Goal: Task Accomplishment & Management: Manage account settings

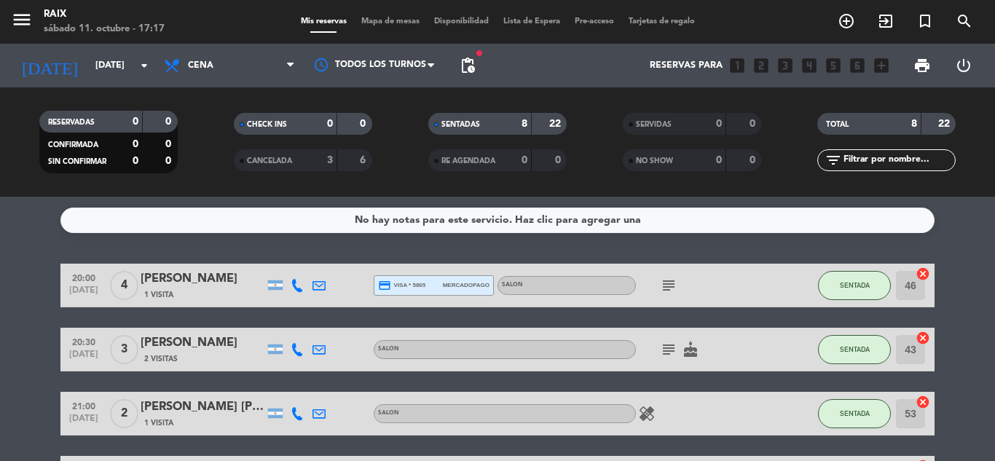
click at [0, 242] on div "No hay notas para este servicio. Haz clic para agregar una 20:00 [DATE] 4 [PERS…" at bounding box center [497, 329] width 995 height 264
click at [102, 66] on input "[DATE]" at bounding box center [149, 65] width 123 height 25
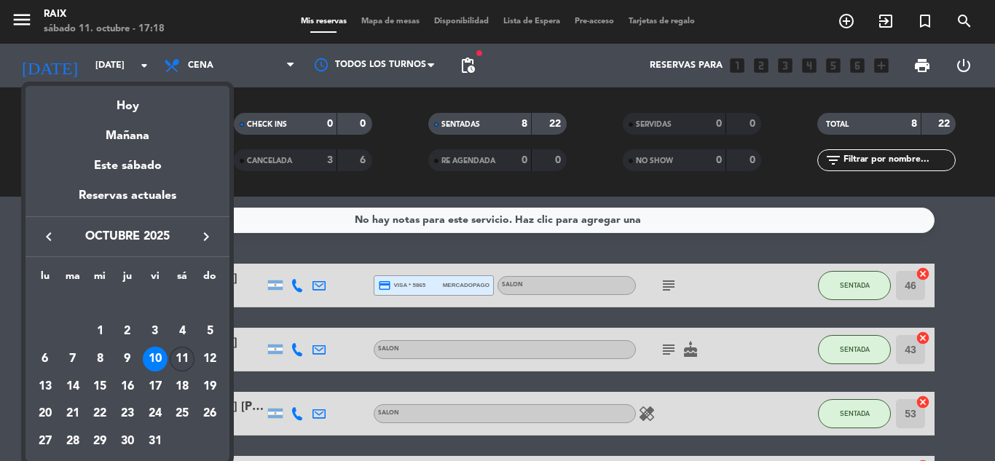
click at [178, 352] on div "11" at bounding box center [182, 359] width 25 height 25
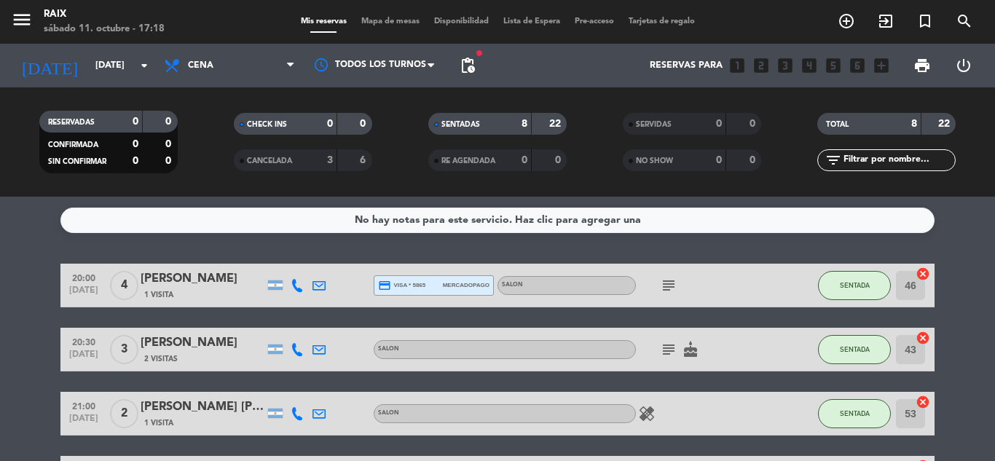
type input "[DATE]"
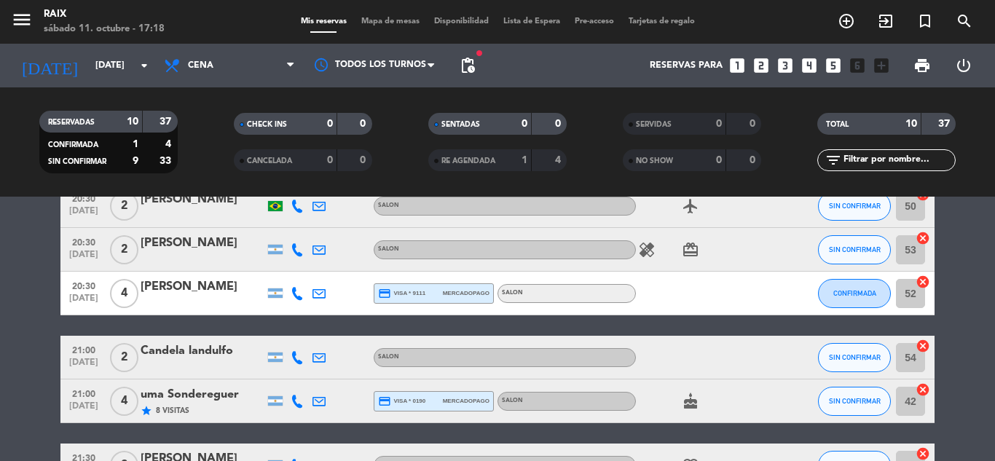
scroll to position [233, 0]
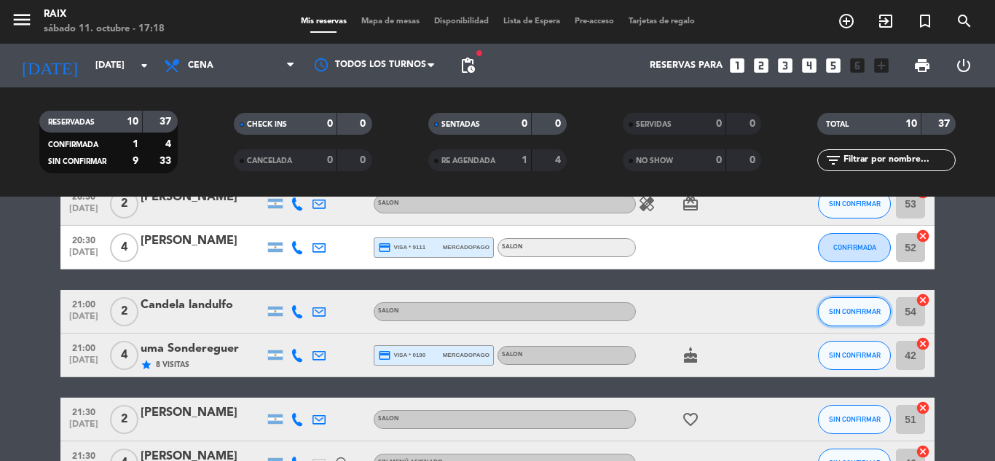
click at [854, 310] on span "SIN CONFIRMAR" at bounding box center [855, 311] width 52 height 8
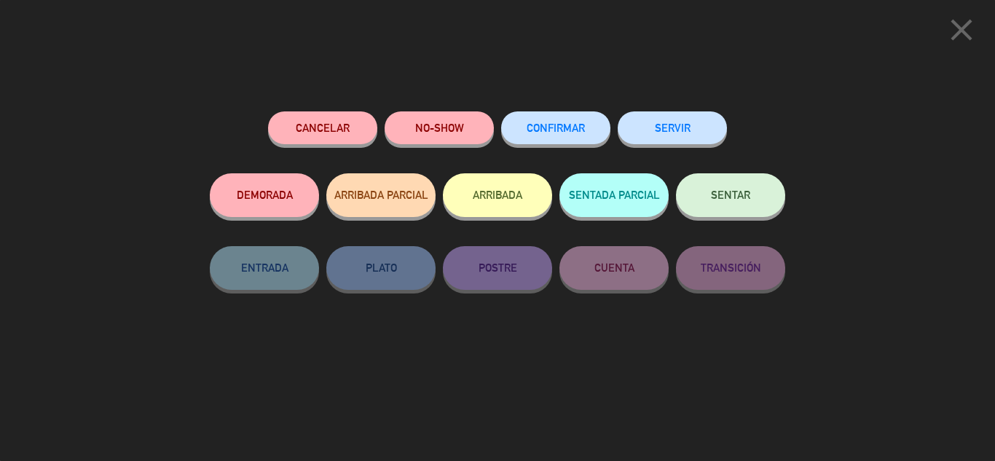
click at [562, 133] on span "CONFIRMAR" at bounding box center [556, 128] width 58 height 12
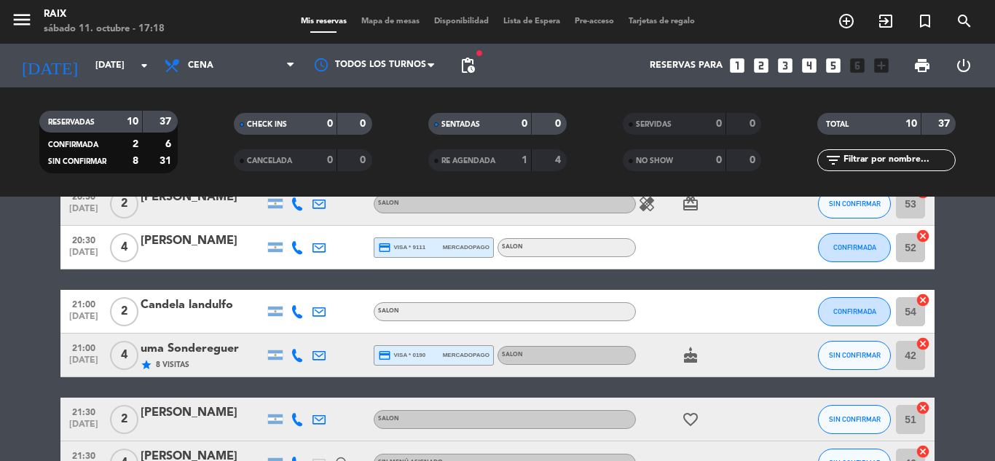
click at [991, 266] on bookings-row "20:00 [DATE] 6 [PERSON_NAME] 2 Visitas credit_card visa * 5703 mercadopago SALO…" at bounding box center [497, 290] width 995 height 519
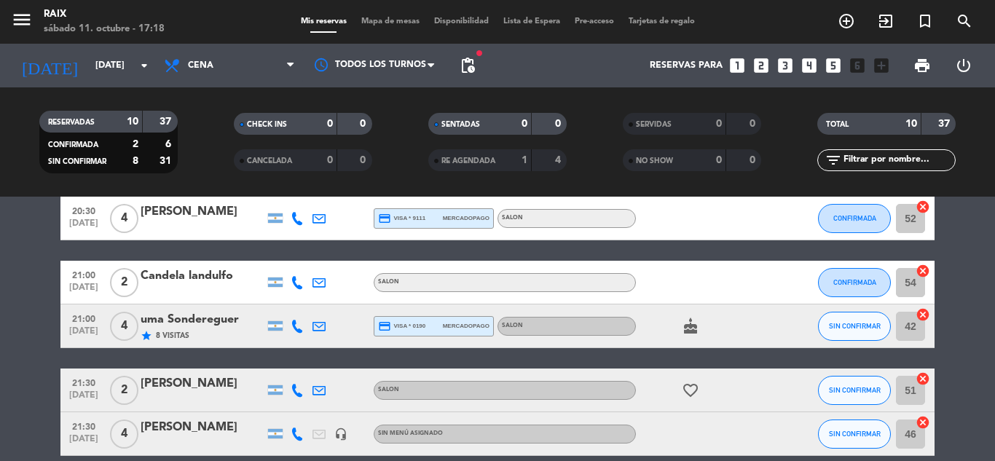
scroll to position [394, 0]
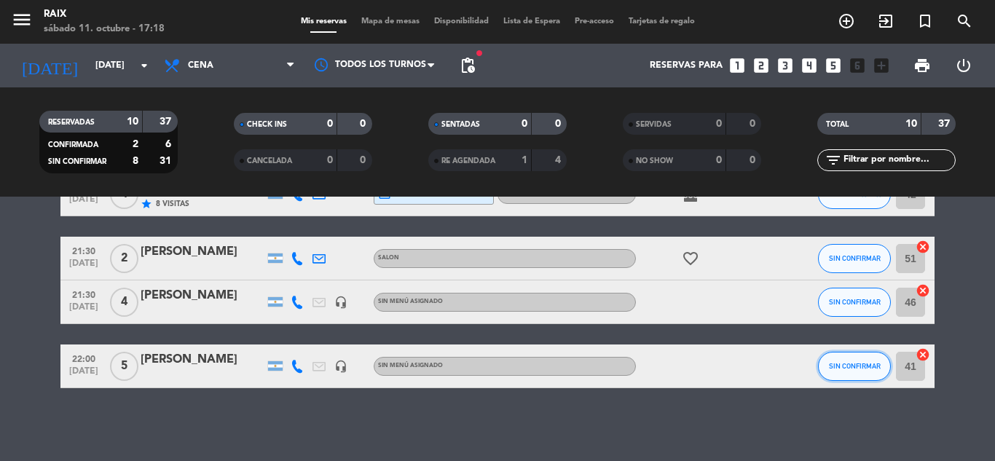
click at [862, 356] on button "SIN CONFIRMAR" at bounding box center [854, 366] width 73 height 29
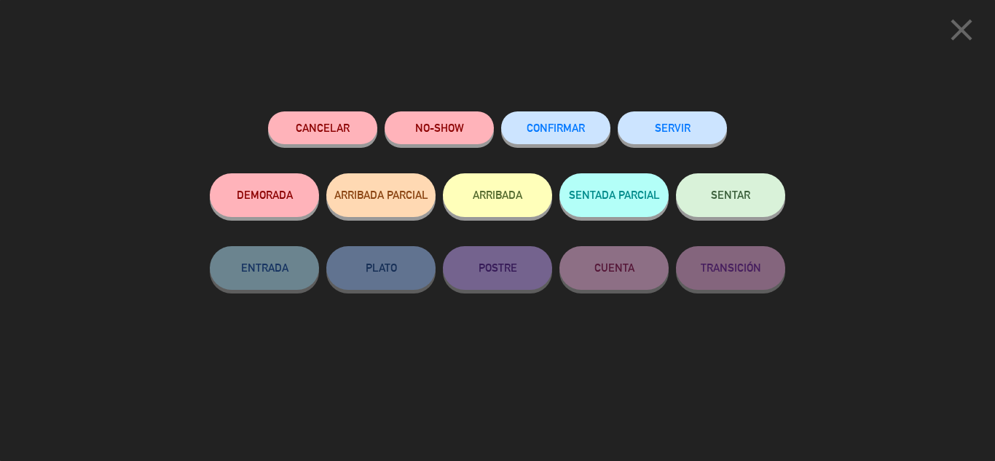
click at [552, 138] on button "CONFIRMAR" at bounding box center [555, 127] width 109 height 33
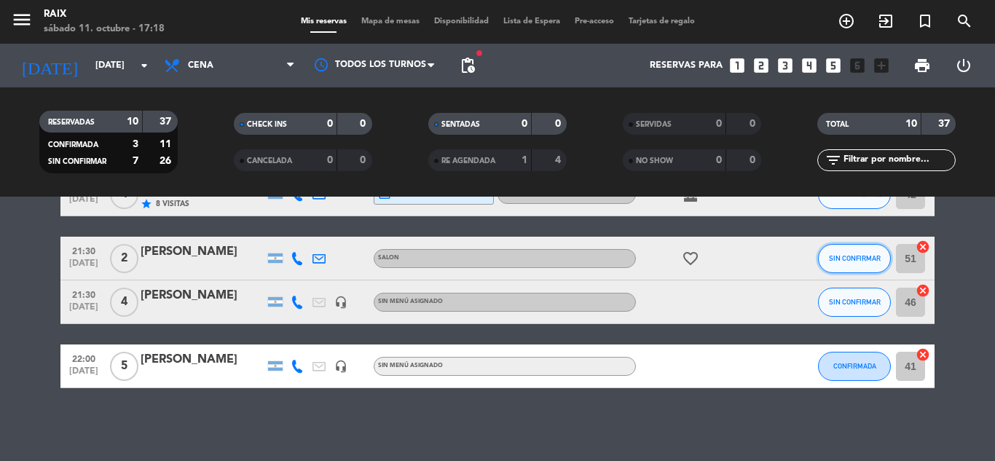
click at [860, 267] on button "SIN CONFIRMAR" at bounding box center [854, 258] width 73 height 29
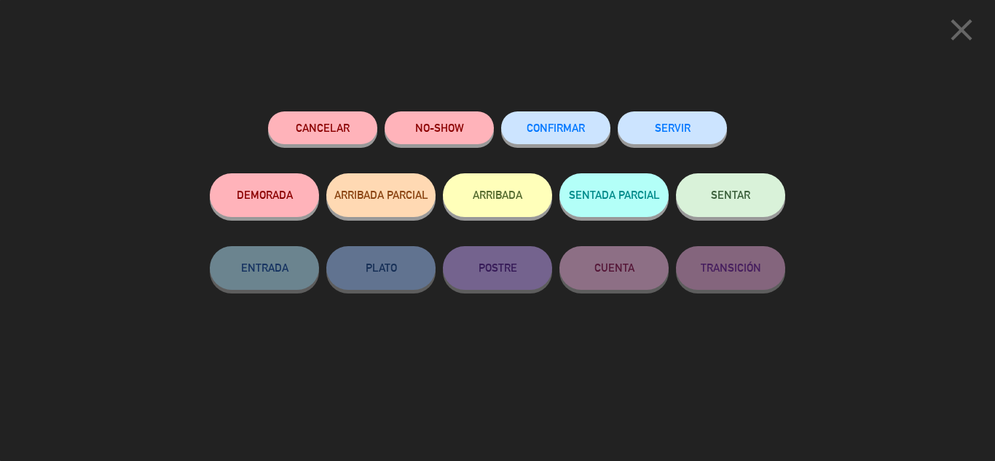
click at [581, 141] on button "CONFIRMAR" at bounding box center [555, 127] width 109 height 33
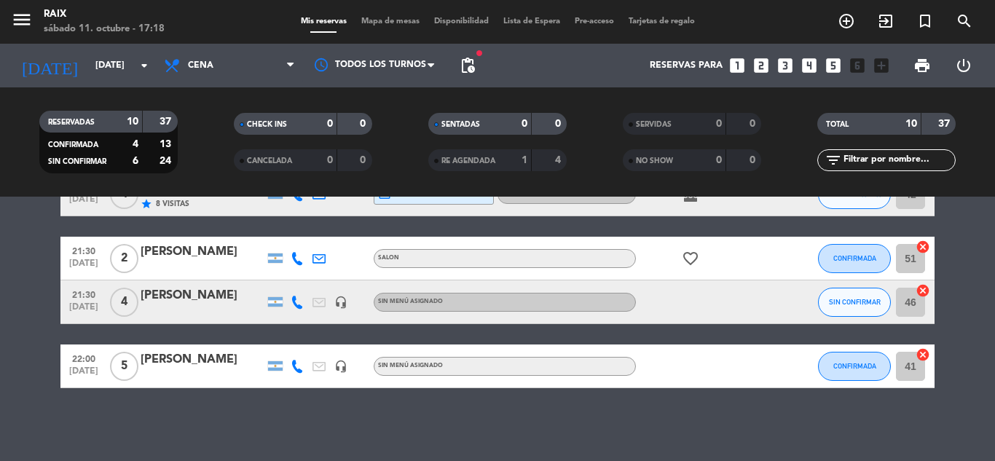
click at [974, 264] on bookings-row "20:00 [DATE] 6 [PERSON_NAME] 2 Visitas credit_card visa * 5703 mercadopago SALO…" at bounding box center [497, 129] width 995 height 519
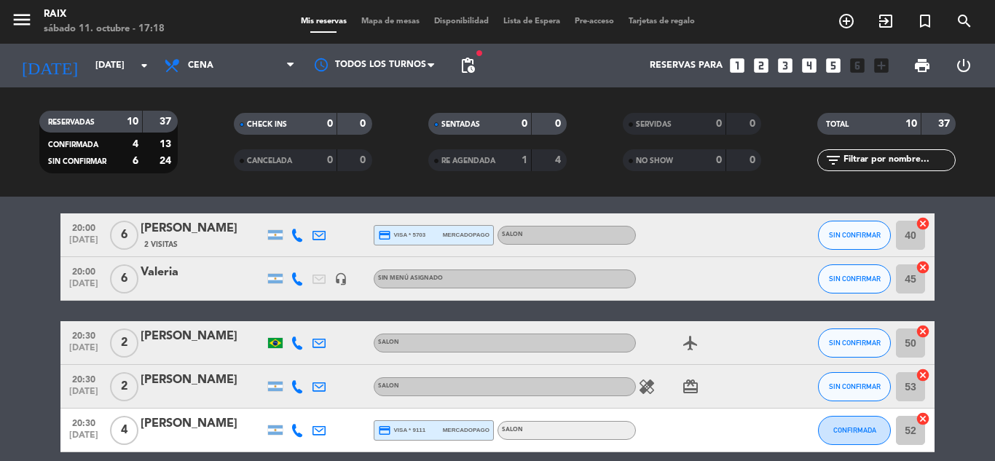
scroll to position [44, 0]
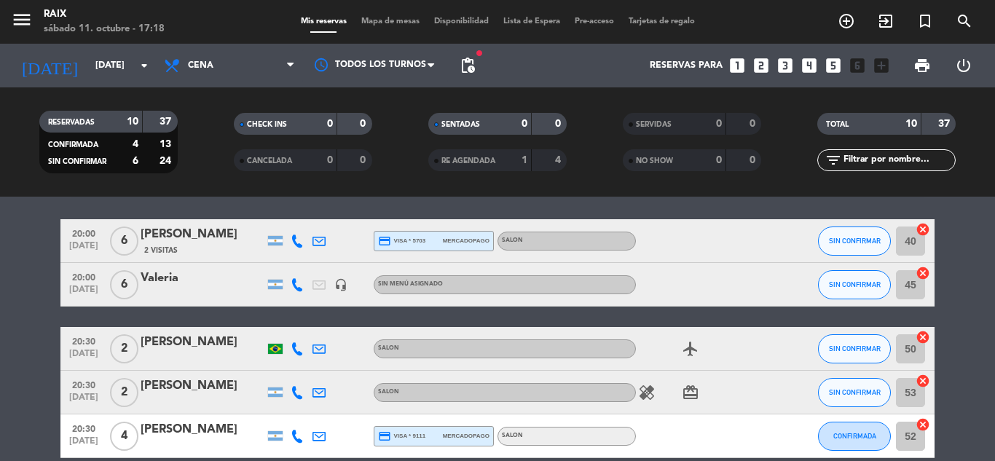
click at [850, 280] on span "SIN CONFIRMAR" at bounding box center [855, 284] width 52 height 8
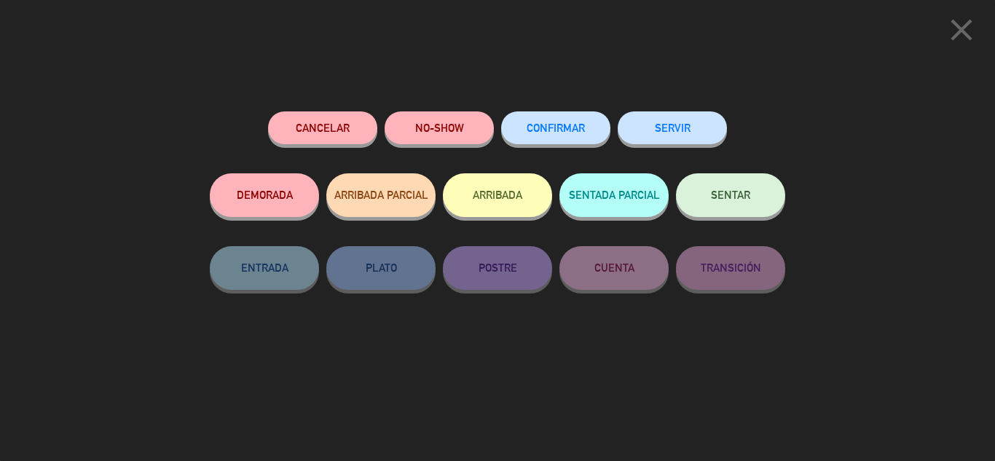
click at [526, 117] on button "CONFIRMAR" at bounding box center [555, 127] width 109 height 33
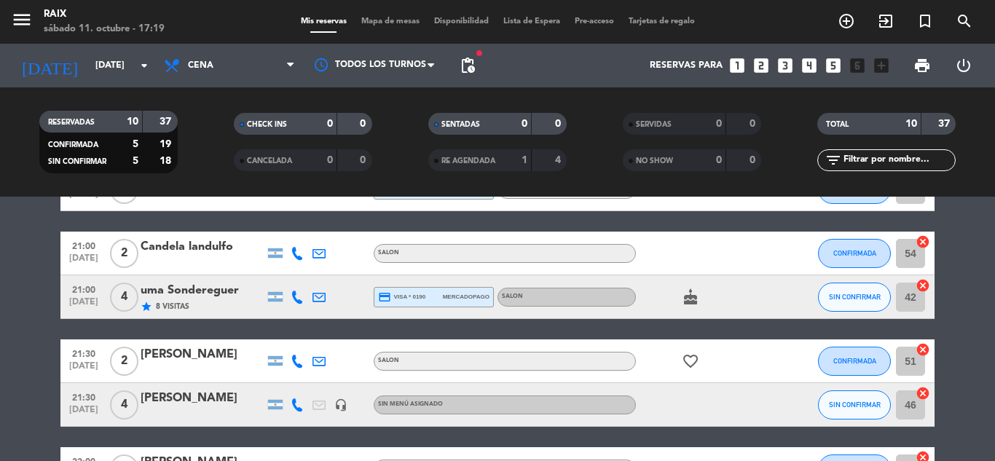
scroll to position [321, 0]
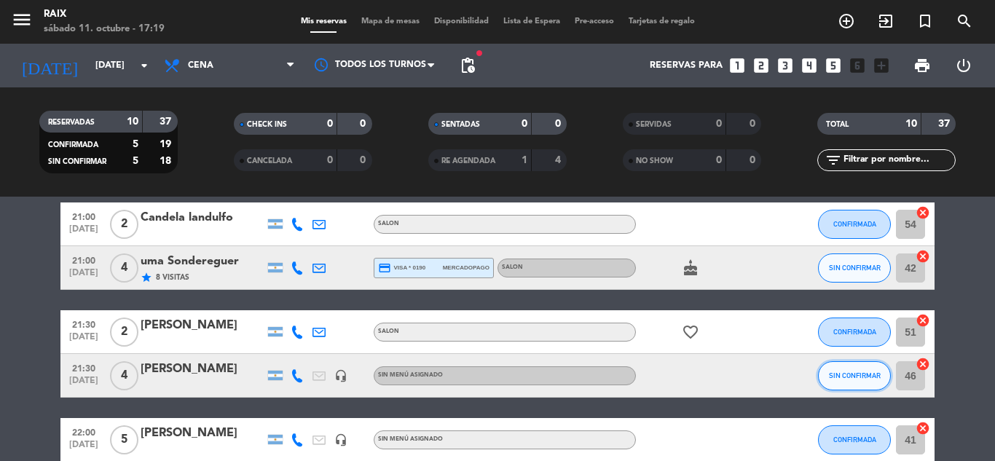
click at [844, 377] on span "SIN CONFIRMAR" at bounding box center [855, 376] width 52 height 8
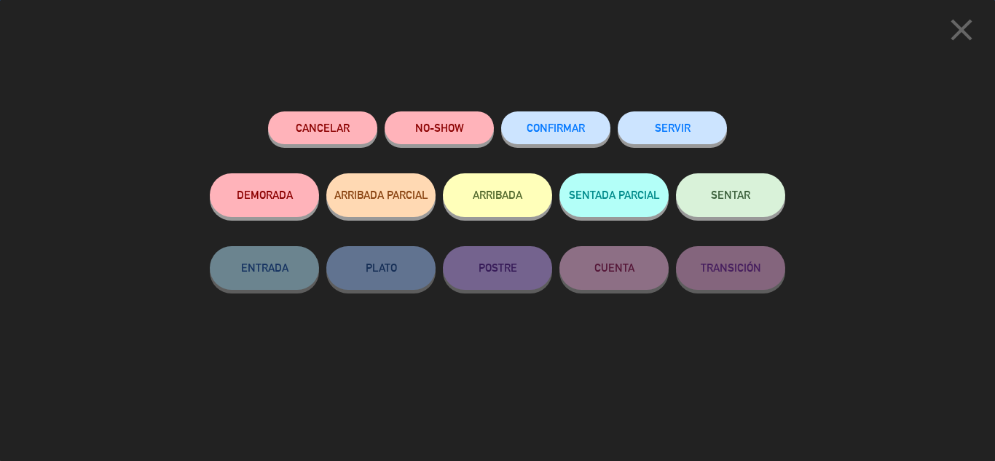
click at [555, 125] on span "CONFIRMAR" at bounding box center [556, 128] width 58 height 12
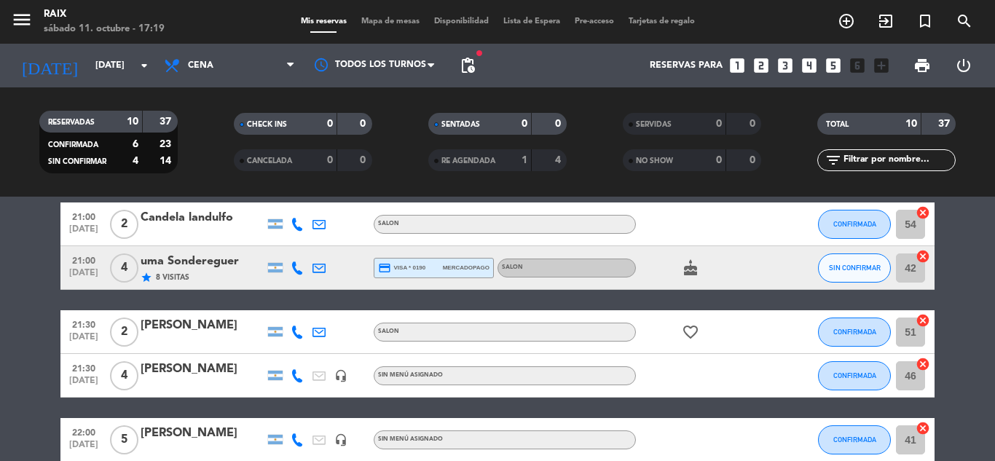
click at [555, 125] on strong "0" at bounding box center [559, 124] width 9 height 10
click at [973, 232] on bookings-row "20:00 [DATE] 6 [PERSON_NAME] 2 Visitas credit_card visa * 5703 mercadopago SALO…" at bounding box center [497, 202] width 995 height 519
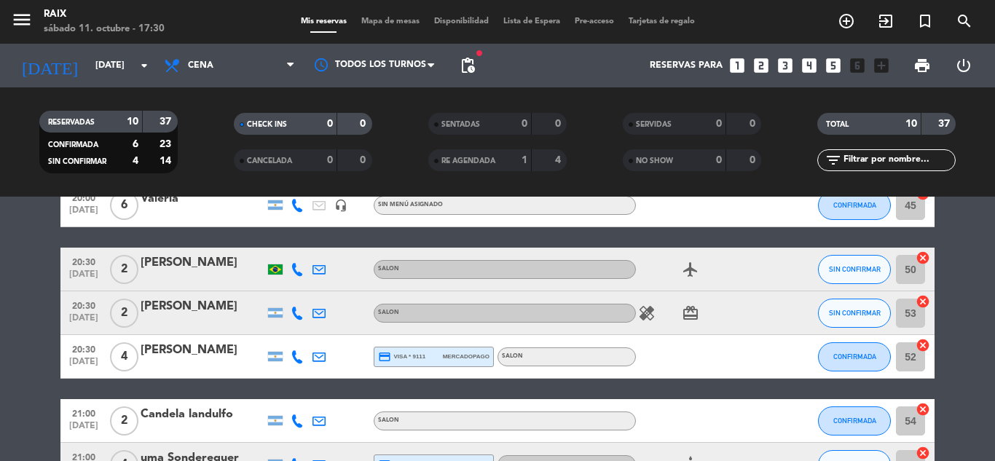
scroll to position [58, 0]
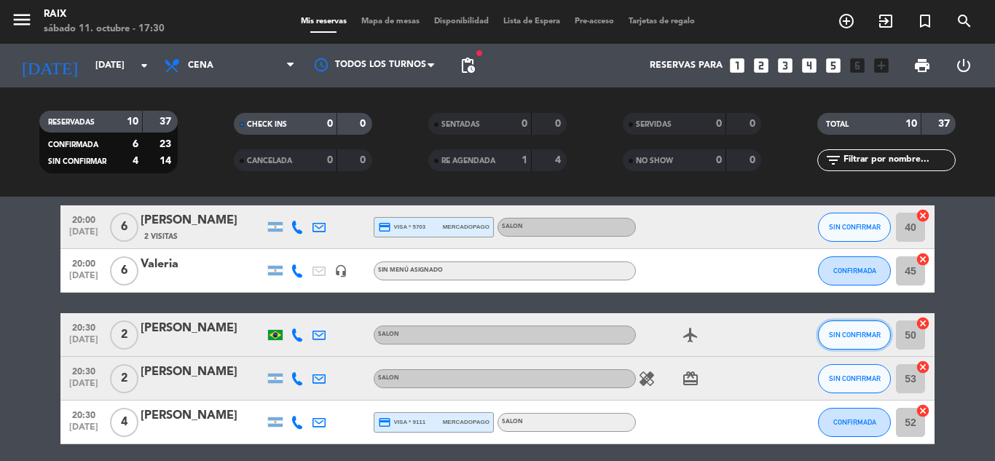
click at [844, 338] on span "SIN CONFIRMAR" at bounding box center [855, 335] width 52 height 8
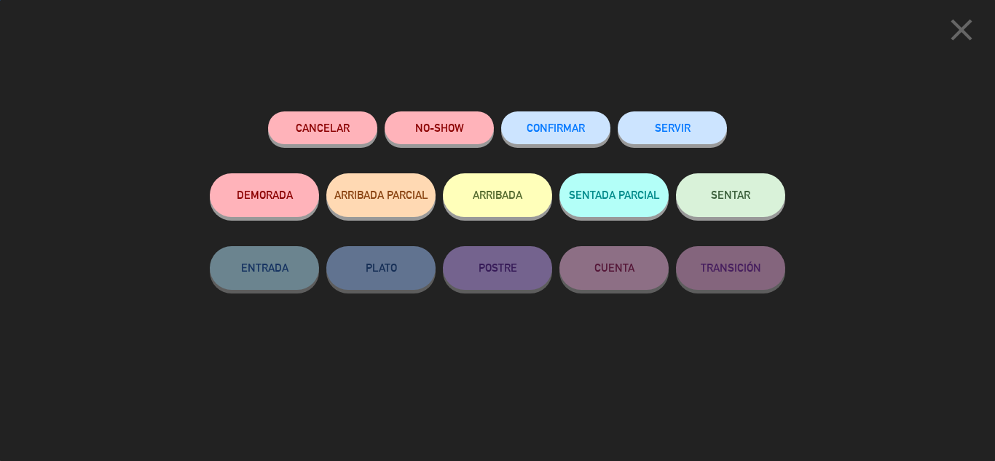
click at [541, 123] on button "CONFIRMAR" at bounding box center [555, 127] width 109 height 33
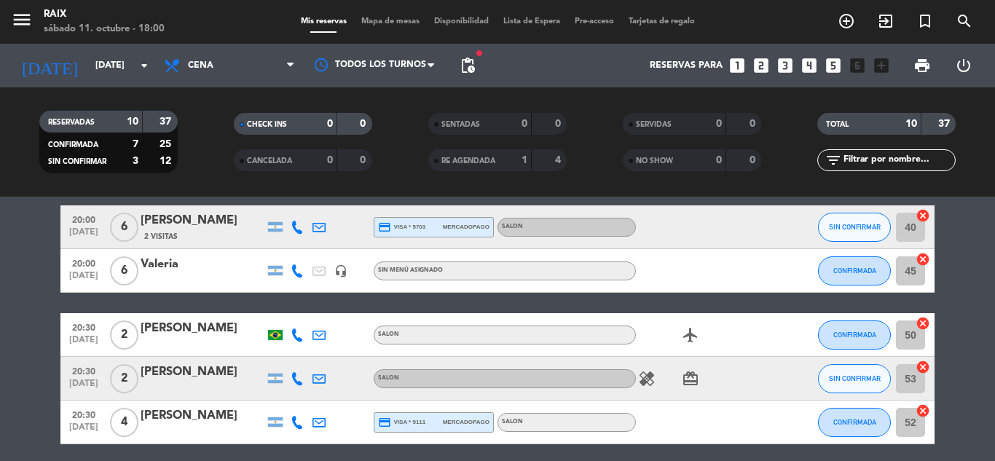
click at [989, 272] on bookings-row "20:00 [DATE] 6 [PERSON_NAME] 2 Visitas credit_card visa * 5703 mercadopago SALO…" at bounding box center [497, 464] width 995 height 519
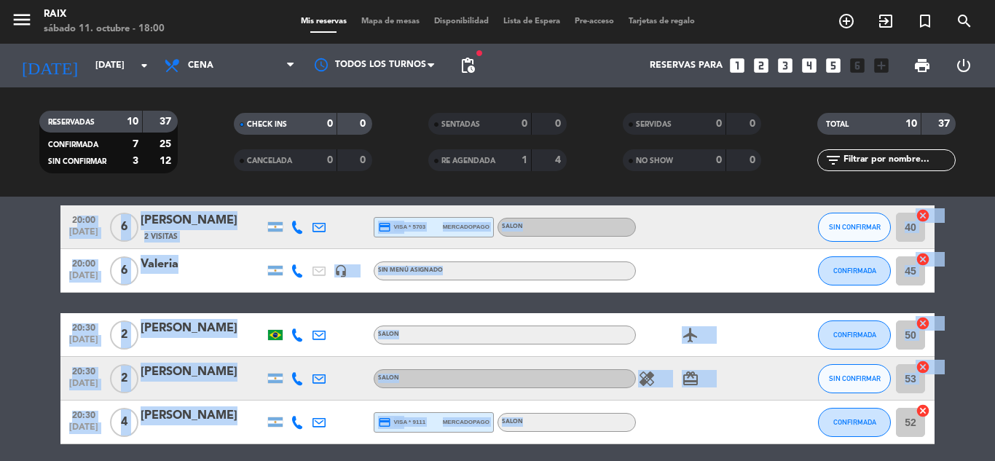
drag, startPoint x: 987, startPoint y: 272, endPoint x: 836, endPoint y: 495, distance: 269.1
click at [836, 460] on html "close × RAIX × chrome_reader_mode Listado de Reservas account_box Clientes acco…" at bounding box center [497, 230] width 995 height 461
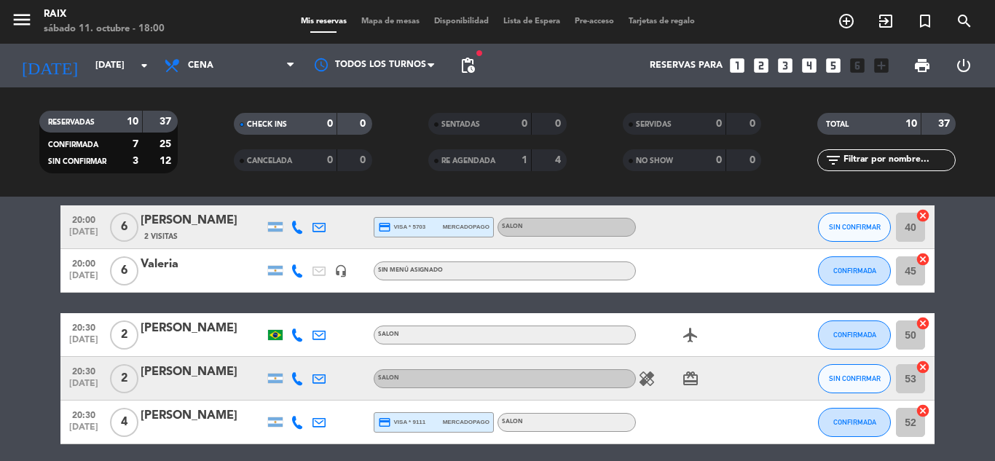
scroll to position [143, 0]
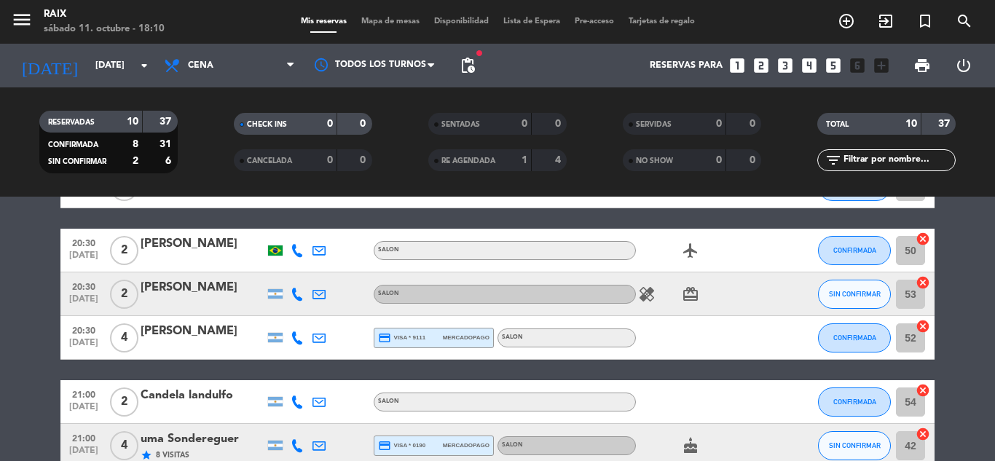
click at [976, 323] on bookings-row "20:00 [DATE] 6 [PERSON_NAME] 2 Visitas credit_card visa * 5703 mercadopago SALO…" at bounding box center [497, 380] width 995 height 519
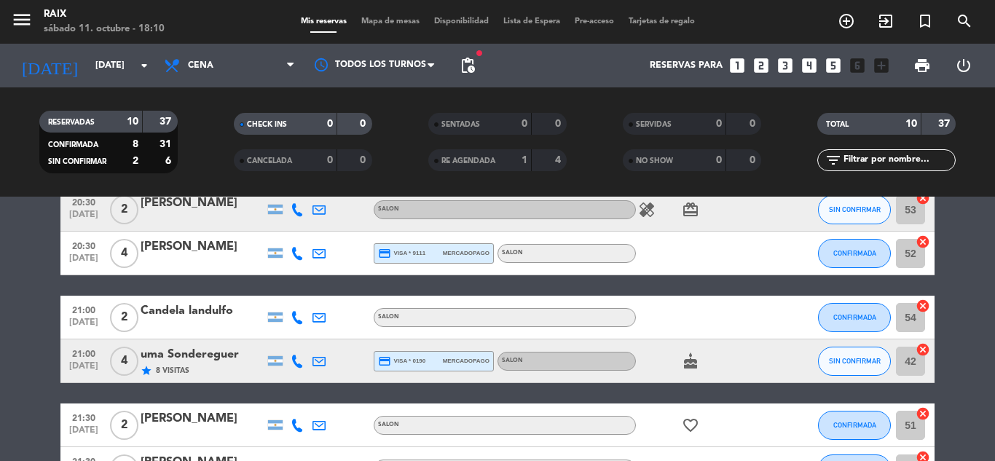
scroll to position [219, 0]
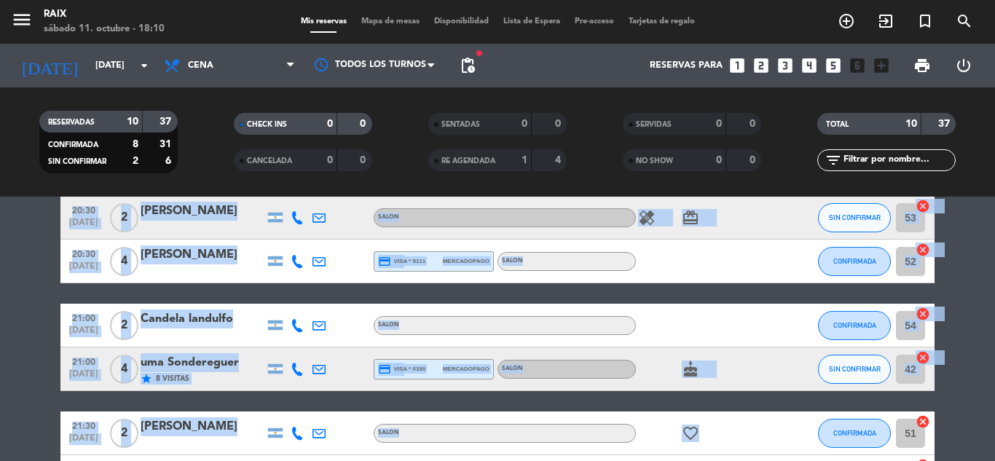
drag, startPoint x: 976, startPoint y: 323, endPoint x: 750, endPoint y: 427, distance: 248.7
click at [750, 427] on bookings-row "20:00 [DATE] 6 [PERSON_NAME] 2 Visitas credit_card visa * 5703 mercadopago SALO…" at bounding box center [497, 303] width 995 height 519
click at [766, 366] on div "cake" at bounding box center [701, 369] width 131 height 43
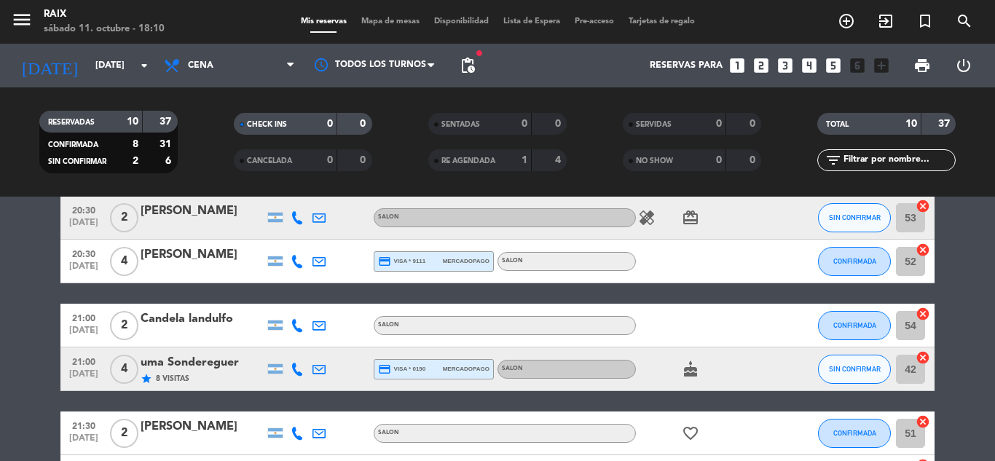
click at [694, 367] on icon "cake" at bounding box center [690, 369] width 17 height 17
click at [967, 312] on bookings-row "20:00 [DATE] 6 [PERSON_NAME] 2 Visitas credit_card visa * 5703 mercadopago SALO…" at bounding box center [497, 303] width 995 height 519
